Goal: Transaction & Acquisition: Purchase product/service

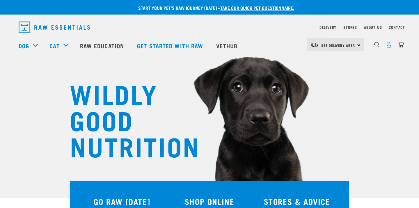
click at [387, 47] on img "dropdown navigation" at bounding box center [389, 45] width 6 height 6
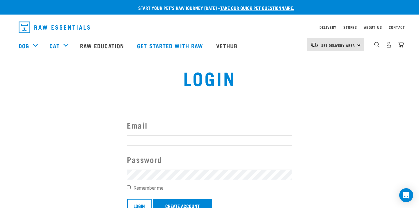
click at [149, 137] on input "Email" at bounding box center [209, 140] width 165 height 10
type input "[EMAIL_ADDRESS][DOMAIN_NAME]"
click at [127, 199] on input "Login" at bounding box center [139, 206] width 25 height 14
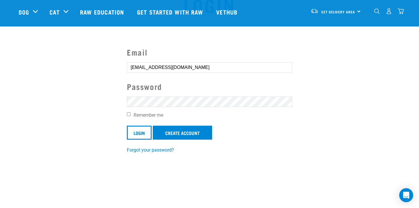
scroll to position [44, 0]
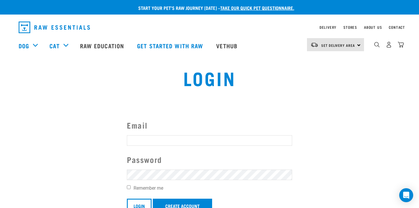
click at [13, 93] on button "delete" at bounding box center [11, 90] width 6 height 6
click at [142, 139] on input "Email" at bounding box center [209, 140] width 165 height 10
type input "bradleymarshall12@gmail.com"
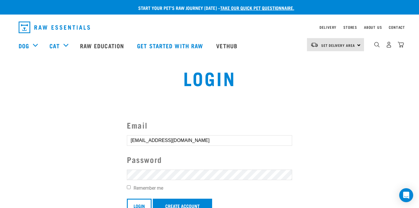
click at [148, 181] on form "Email bradleymarshall12@gmail.com Password Remember me Login Create Account Inv…" at bounding box center [209, 172] width 165 height 107
click at [127, 199] on input "Login" at bounding box center [139, 206] width 25 height 14
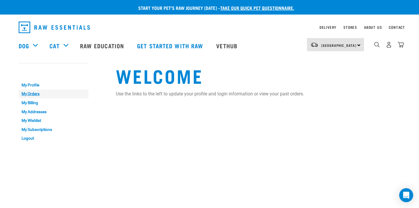
click at [34, 93] on link "My Orders" at bounding box center [54, 94] width 70 height 9
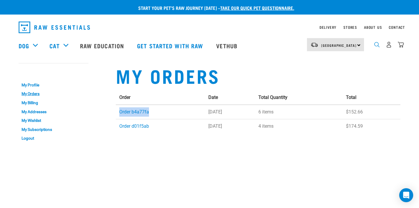
click at [376, 44] on img "dropdown navigation" at bounding box center [377, 45] width 6 height 6
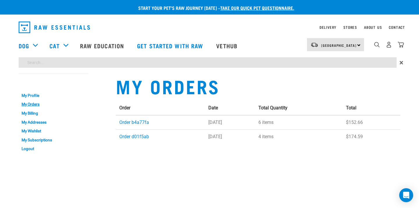
click at [202, 65] on input "search" at bounding box center [208, 62] width 378 height 10
paste input "Wild Venison, Heart & Tripe Mix"
type input "Wild Venison, Heart & Tripe Mix"
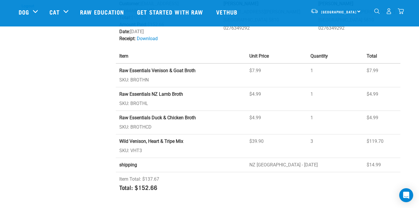
scroll to position [89, 0]
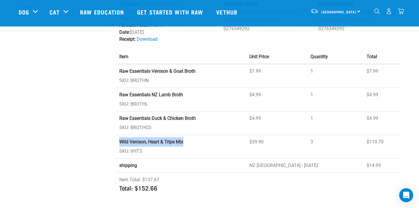
drag, startPoint x: 118, startPoint y: 134, endPoint x: 188, endPoint y: 131, distance: 69.6
click at [188, 135] on td "Wild Venison, Heart & Tripe Mix SKU: VHT3" at bounding box center [181, 147] width 130 height 24
copy strong "Wild Venison, Heart & Tripe Mix"
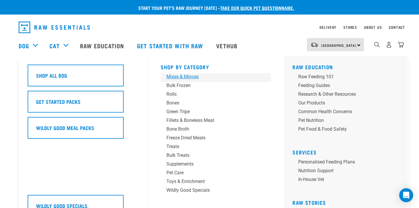
click at [189, 77] on div "Mixes & Minces" at bounding box center [211, 76] width 91 height 7
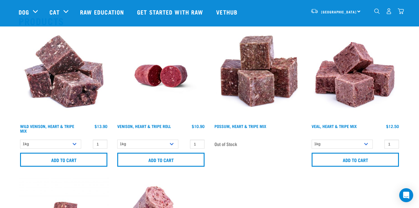
scroll to position [59, 0]
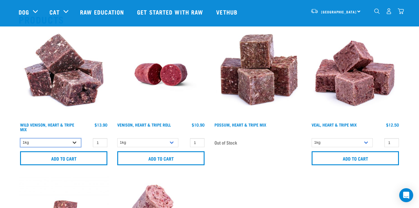
click at [65, 145] on select "1kg 3kg" at bounding box center [50, 142] width 61 height 9
select select "763"
click at [20, 138] on select "1kg 3kg" at bounding box center [50, 142] width 61 height 9
click at [101, 141] on input "2" at bounding box center [100, 142] width 15 height 9
click at [101, 141] on input "3" at bounding box center [100, 142] width 15 height 9
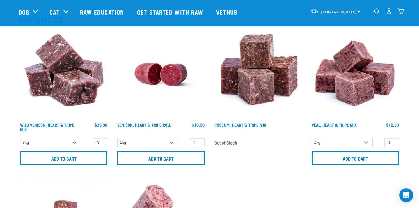
click at [84, 126] on div "Wild Venison, Heart & Tripe Mix $13.90 $39.90" at bounding box center [64, 128] width 90 height 13
type input "2"
click at [101, 143] on input "2" at bounding box center [100, 142] width 15 height 9
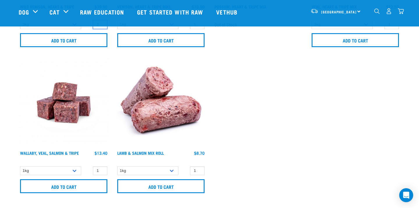
scroll to position [176, 0]
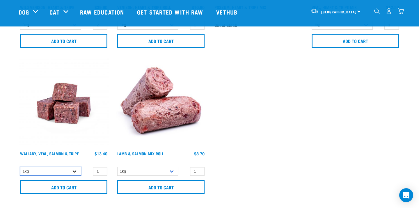
click at [63, 170] on select "1kg 3kg Bulk (18kg)" at bounding box center [50, 171] width 61 height 9
click at [20, 167] on select "1kg 3kg Bulk (18kg)" at bounding box center [50, 171] width 61 height 9
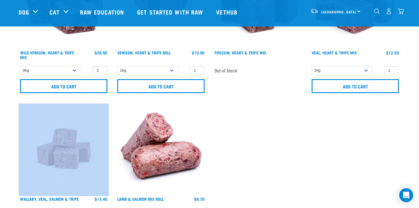
scroll to position [109, 0]
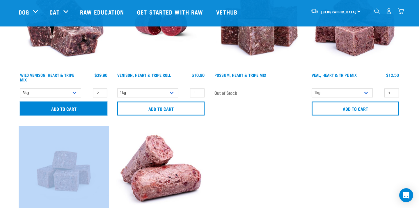
click at [63, 106] on input "Add to cart" at bounding box center [63, 108] width 87 height 14
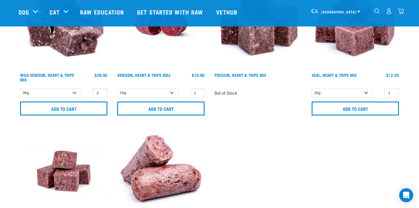
click at [8, 61] on section "Products Wild Venison, Heart & Tripe Mix" at bounding box center [209, 112] width 419 height 319
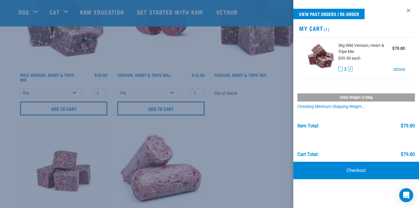
click at [237, 136] on div at bounding box center [209, 104] width 419 height 208
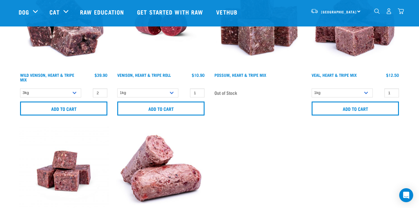
scroll to position [0, 0]
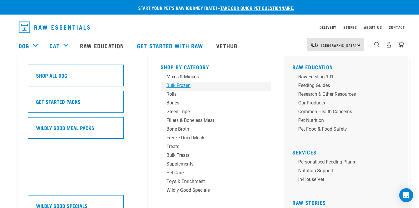
click at [180, 84] on div "Bulk Frozen" at bounding box center [211, 85] width 91 height 7
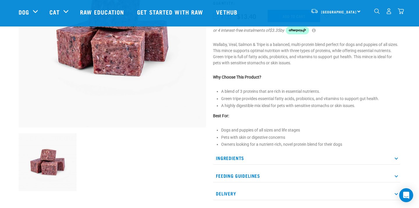
scroll to position [108, 0]
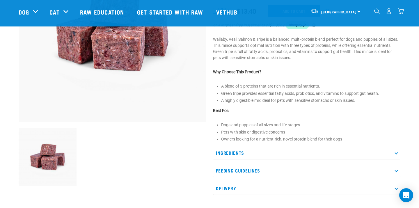
click at [284, 154] on p "Ingredients" at bounding box center [306, 152] width 187 height 13
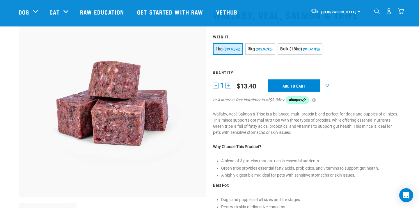
scroll to position [29, 0]
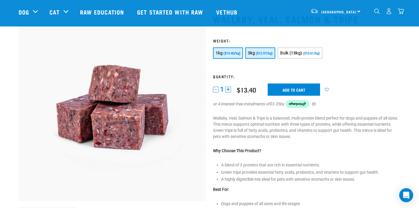
click at [259, 52] on span "($12.97/kg)" at bounding box center [264, 53] width 17 height 4
click at [288, 92] on input "Add to cart" at bounding box center [293, 89] width 52 height 12
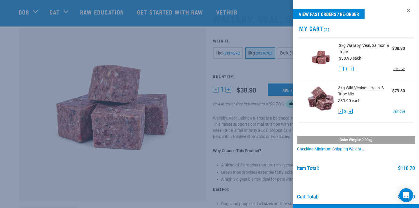
click at [401, 69] on link "remove" at bounding box center [399, 68] width 12 height 5
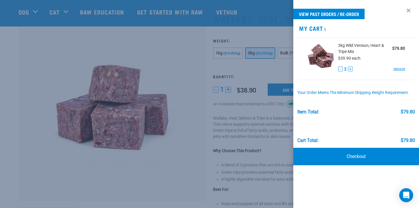
click at [251, 64] on div at bounding box center [209, 104] width 419 height 208
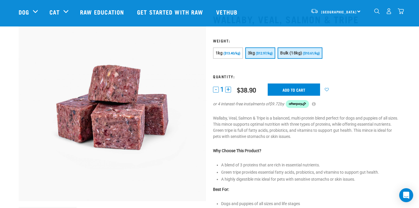
click at [283, 55] on span "Bulk (18kg)" at bounding box center [291, 53] width 22 height 5
click at [265, 56] on button "3kg ($12.97/kg)" at bounding box center [260, 52] width 30 height 11
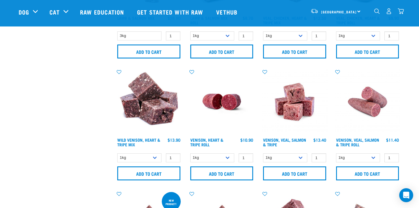
scroll to position [464, 0]
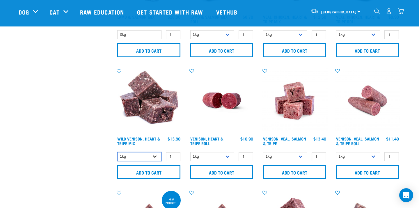
click at [149, 156] on select "1kg 3kg" at bounding box center [139, 156] width 44 height 9
click at [117, 152] on select "1kg 3kg" at bounding box center [139, 156] width 44 height 9
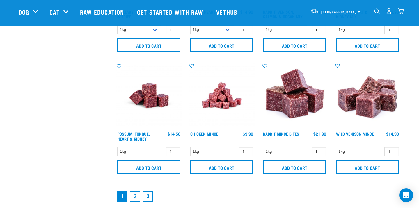
scroll to position [839, 0]
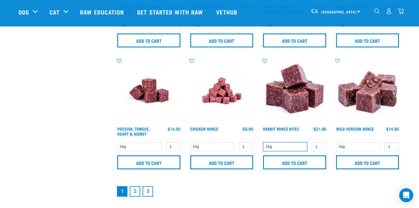
click at [284, 144] on select "1kg" at bounding box center [285, 146] width 44 height 9
click at [263, 142] on select "1kg" at bounding box center [285, 146] width 44 height 9
click at [367, 147] on select "1kg" at bounding box center [358, 146] width 44 height 9
click at [336, 142] on select "1kg" at bounding box center [358, 146] width 44 height 9
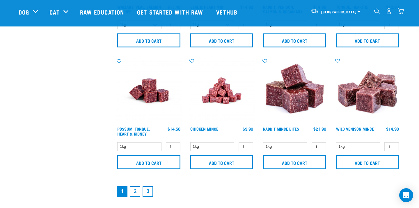
click at [137, 188] on link "2" at bounding box center [135, 191] width 10 height 10
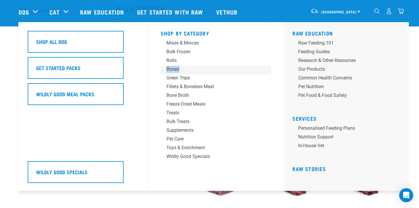
scroll to position [26, 0]
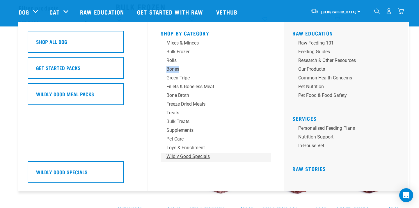
click at [192, 155] on div "Wildly Good Specials" at bounding box center [211, 156] width 91 height 7
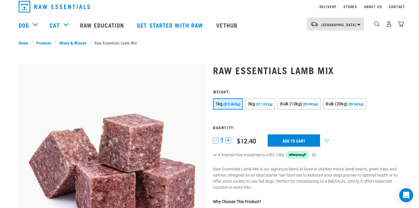
scroll to position [21, 0]
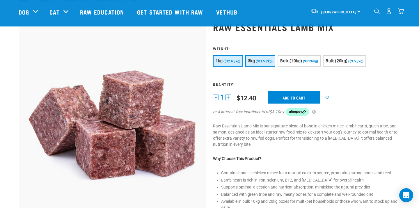
click at [260, 63] on button "3kg ($11.53/kg)" at bounding box center [260, 60] width 30 height 11
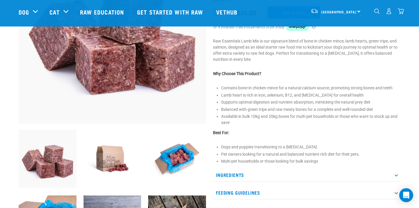
scroll to position [106, 0]
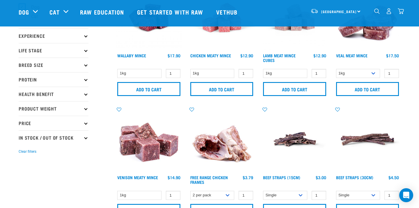
scroll to position [66, 0]
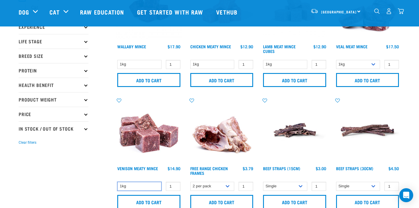
click at [145, 182] on select "1kg" at bounding box center [139, 186] width 44 height 9
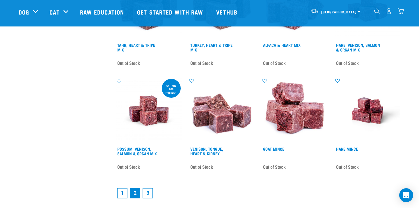
scroll to position [794, 0]
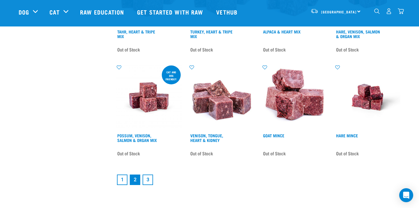
click at [150, 178] on link "3" at bounding box center [147, 179] width 10 height 10
click at [144, 175] on link "3" at bounding box center [147, 179] width 10 height 10
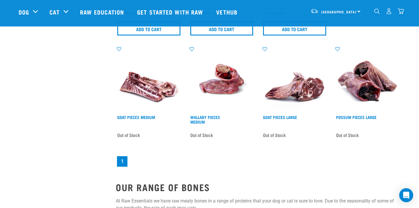
scroll to position [611, 0]
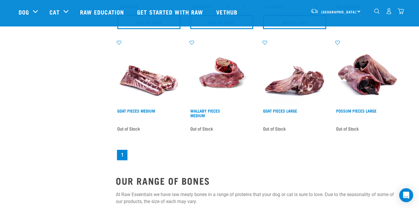
click at [399, 12] on img "dropdown navigation" at bounding box center [400, 11] width 6 height 6
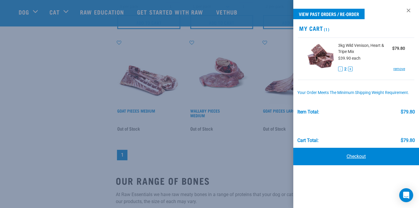
click at [357, 162] on link "Checkout" at bounding box center [356, 156] width 126 height 17
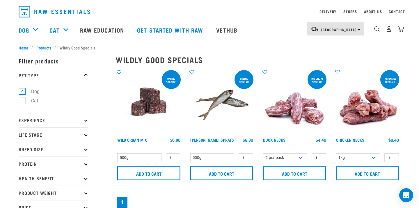
scroll to position [18, 0]
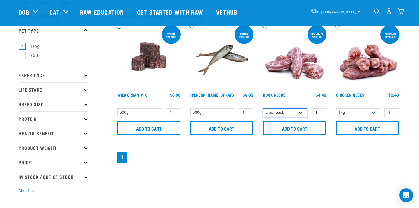
click at [300, 115] on select "2 per pack 6 per pack" at bounding box center [285, 112] width 44 height 9
click at [263, 108] on select "2 per pack 6 per pack" at bounding box center [285, 112] width 44 height 9
click at [296, 111] on select "2 per pack 6 per pack" at bounding box center [285, 112] width 44 height 9
select select "626087"
click at [263, 108] on select "2 per pack 6 per pack" at bounding box center [285, 112] width 44 height 9
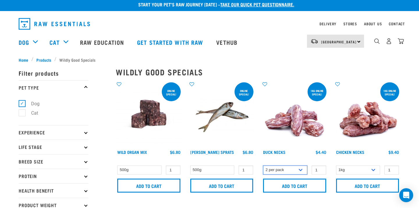
scroll to position [0, 0]
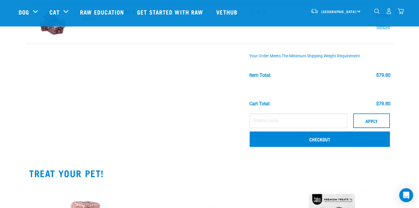
scroll to position [60, 0]
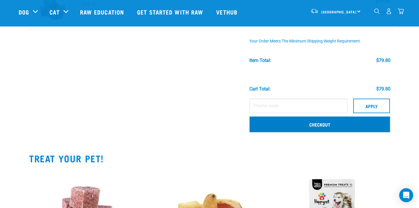
click at [312, 124] on link "Checkout" at bounding box center [319, 124] width 140 height 15
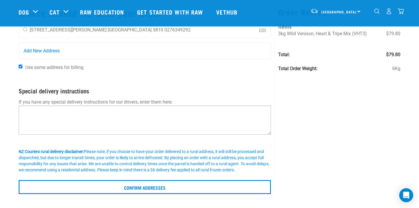
scroll to position [39, 0]
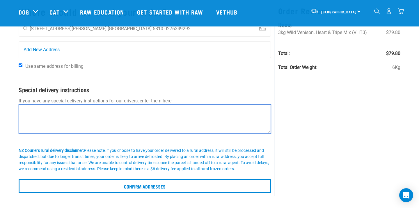
click at [105, 108] on textarea at bounding box center [145, 118] width 252 height 29
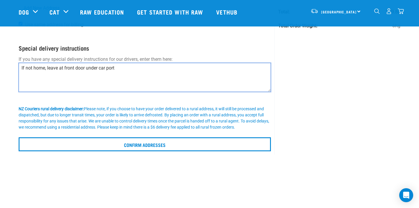
scroll to position [90, 0]
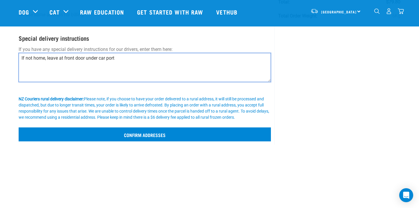
type textarea "If not home, leave at front door under car port"
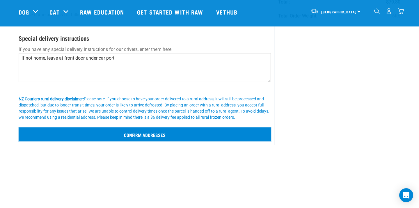
click at [162, 134] on input "Confirm addresses" at bounding box center [145, 134] width 252 height 14
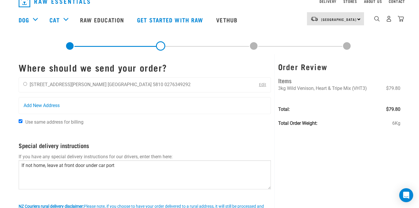
scroll to position [0, 0]
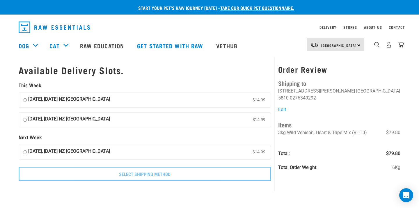
click at [64, 99] on strong "15 October, Wednesday NZ Couriers North Island" at bounding box center [69, 100] width 82 height 9
click at [27, 99] on input "15 October, Wednesday NZ Couriers North Island $14.99" at bounding box center [25, 100] width 4 height 9
radio input "true"
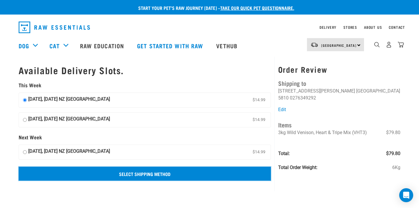
click at [137, 175] on input "Select Shipping Method" at bounding box center [145, 174] width 252 height 14
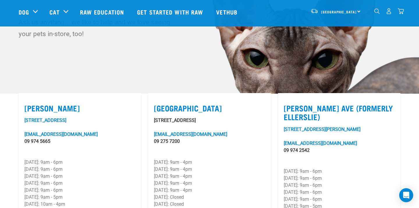
scroll to position [103, 0]
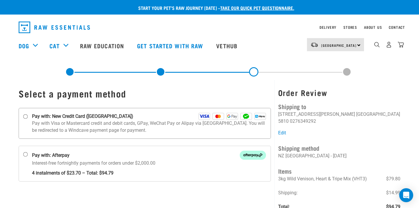
click at [27, 119] on label "Pay with: New Credit Card ([GEOGRAPHIC_DATA])" at bounding box center [145, 123] width 252 height 31
click at [27, 119] on input "Pay with: New Credit Card ([GEOGRAPHIC_DATA])" at bounding box center [25, 116] width 5 height 5
radio input "true"
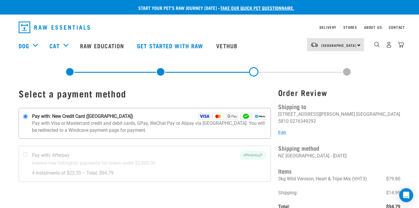
scroll to position [26, 0]
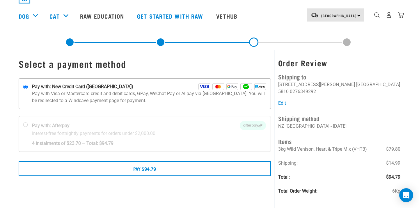
scroll to position [42, 0]
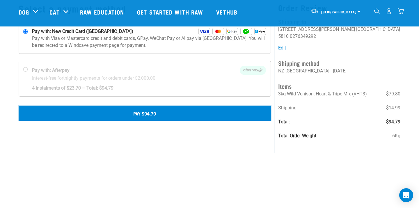
click at [149, 109] on button "Pay $94.79" at bounding box center [145, 113] width 252 height 15
